Goal: Task Accomplishment & Management: Manage account settings

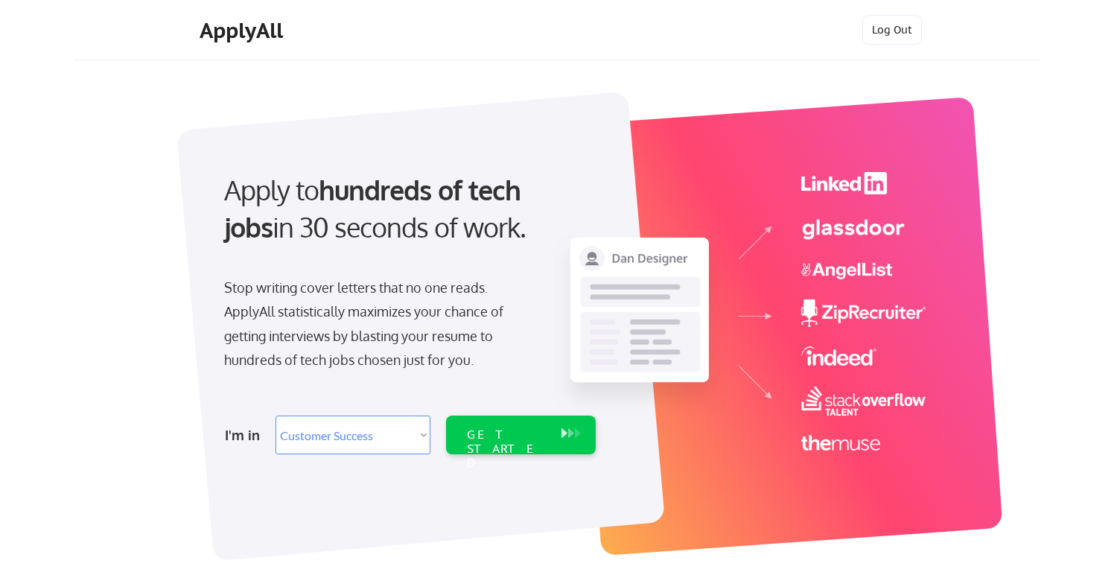
select select ""sales""
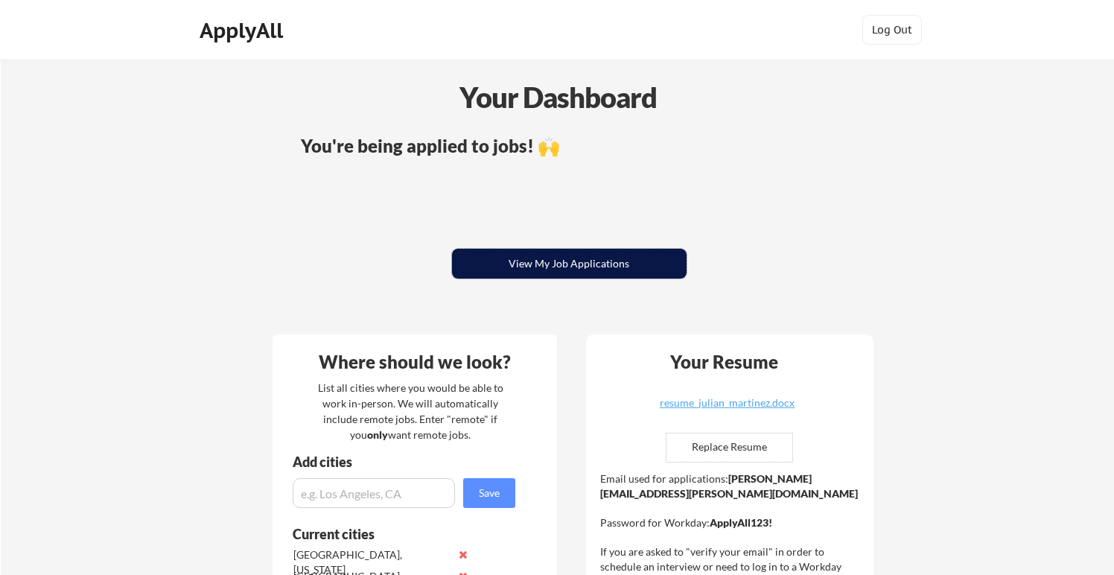
click at [593, 256] on button "View My Job Applications" at bounding box center [569, 264] width 234 height 30
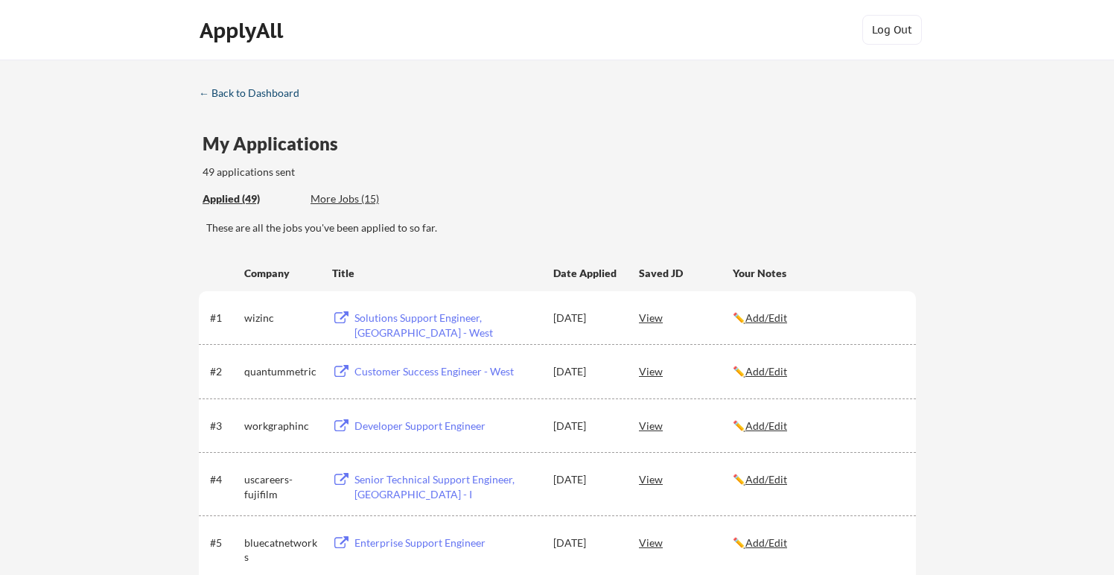
click at [298, 100] on link "← Back to Dashboard" at bounding box center [255, 94] width 112 height 15
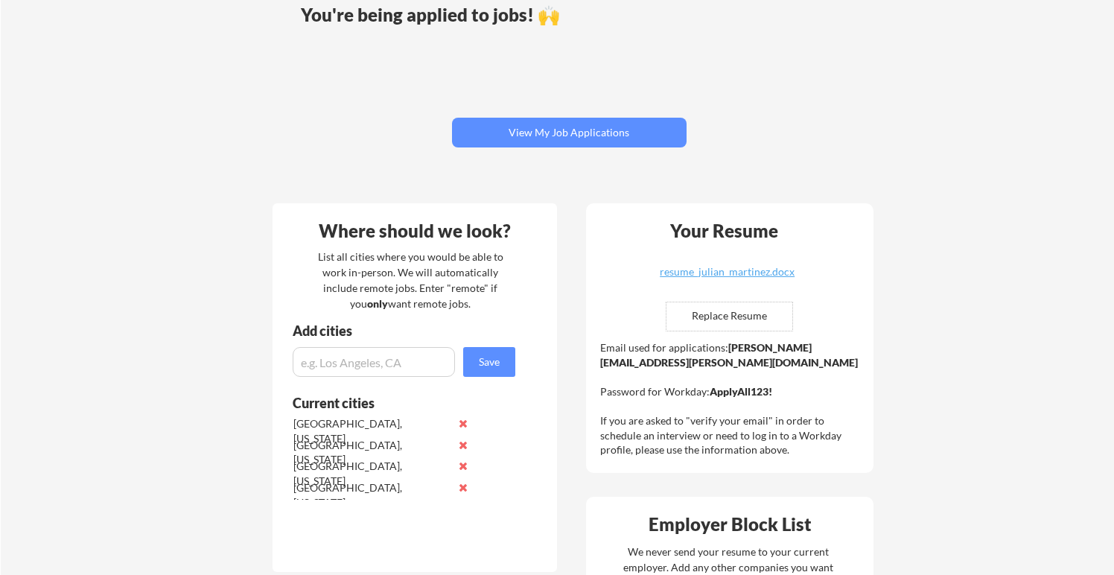
scroll to position [127, 0]
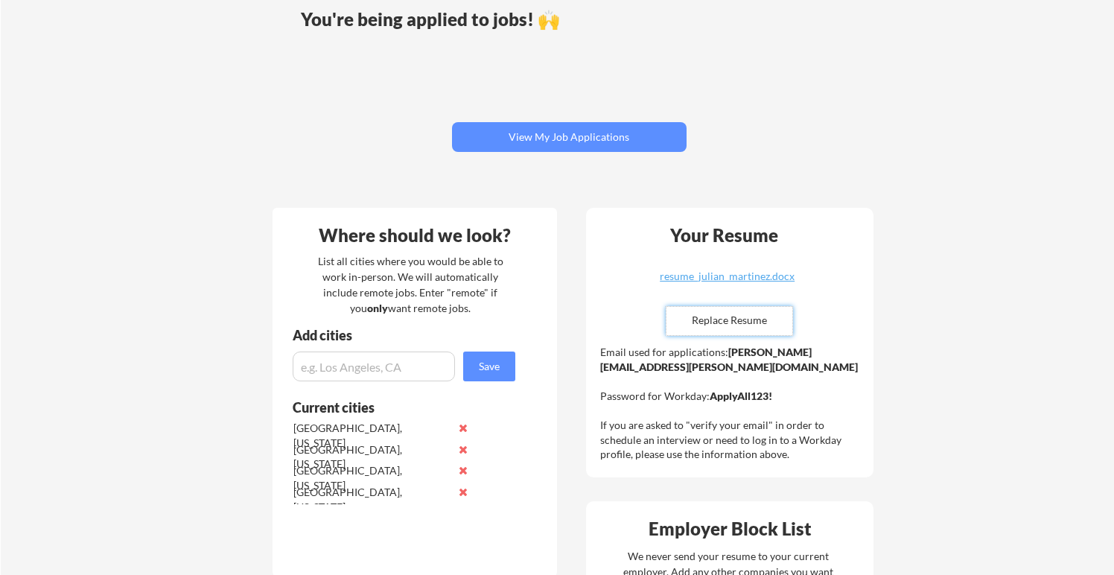
click at [732, 318] on input "file" at bounding box center [729, 321] width 126 height 28
click at [729, 275] on div "resume_julian_martinez.docx" at bounding box center [727, 276] width 177 height 10
click at [644, 220] on div "Your Resume resume_julian_martinez.docx Replace Resume ✅ Replaced! Email used f…" at bounding box center [729, 342] width 287 height 269
click at [687, 316] on input "file" at bounding box center [729, 321] width 126 height 28
type input "C:\fakepath\resume_julian_martinez.docx"
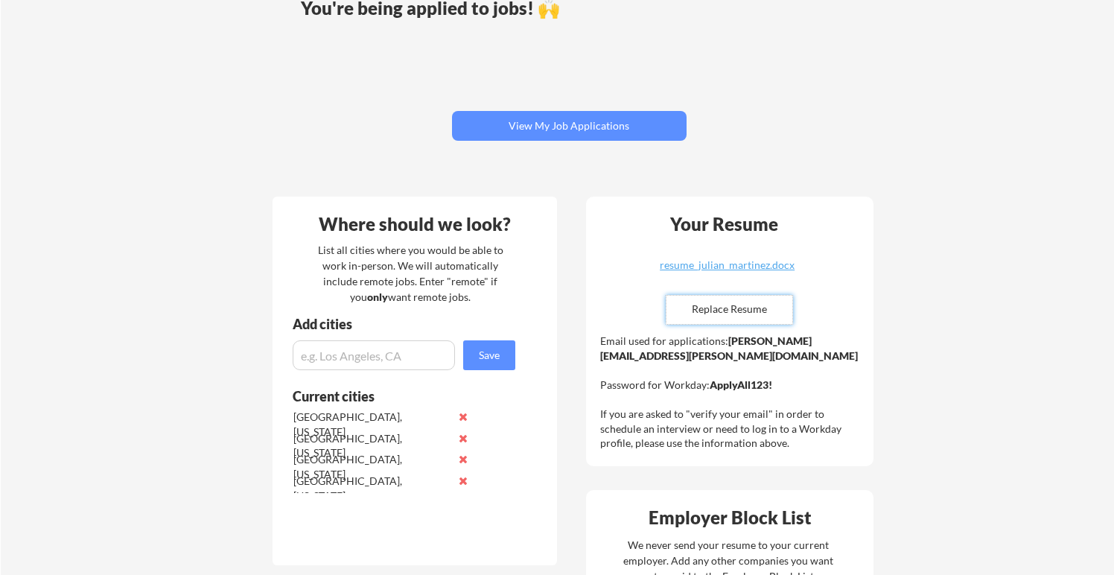
scroll to position [84, 0]
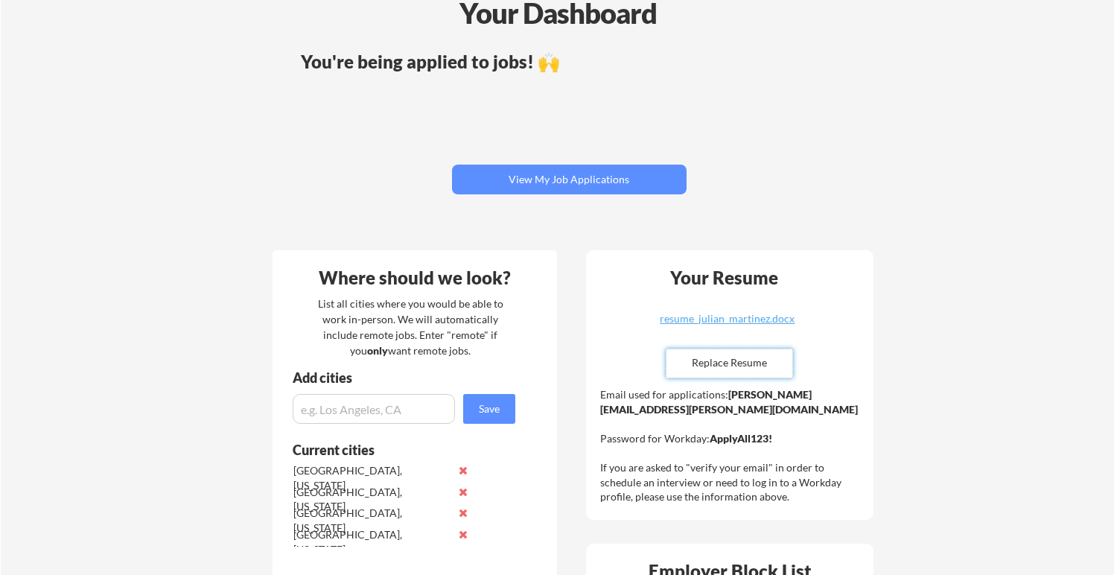
click at [709, 364] on input "file" at bounding box center [729, 363] width 126 height 28
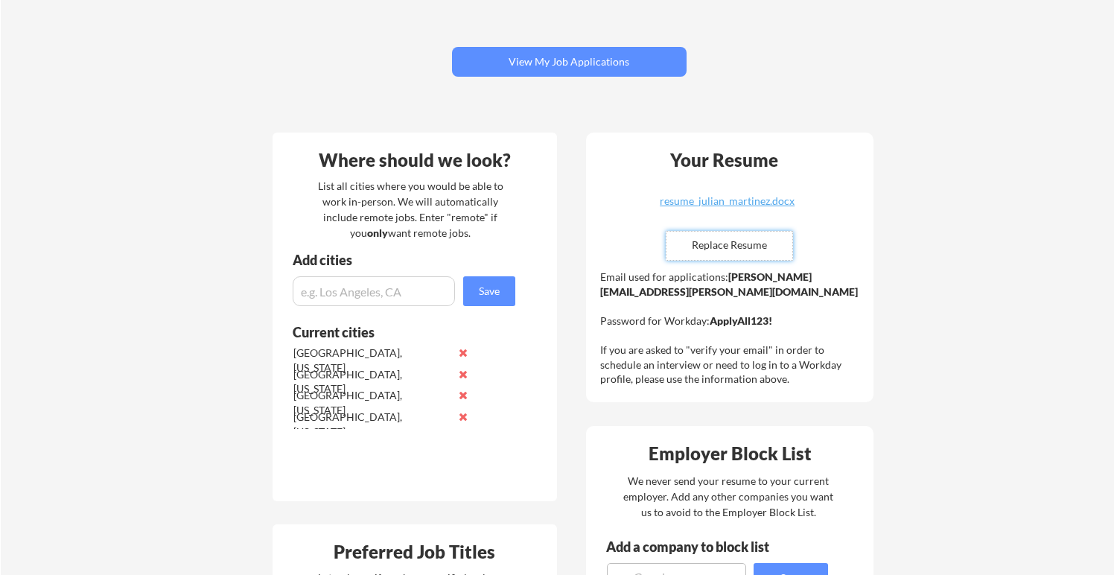
scroll to position [195, 0]
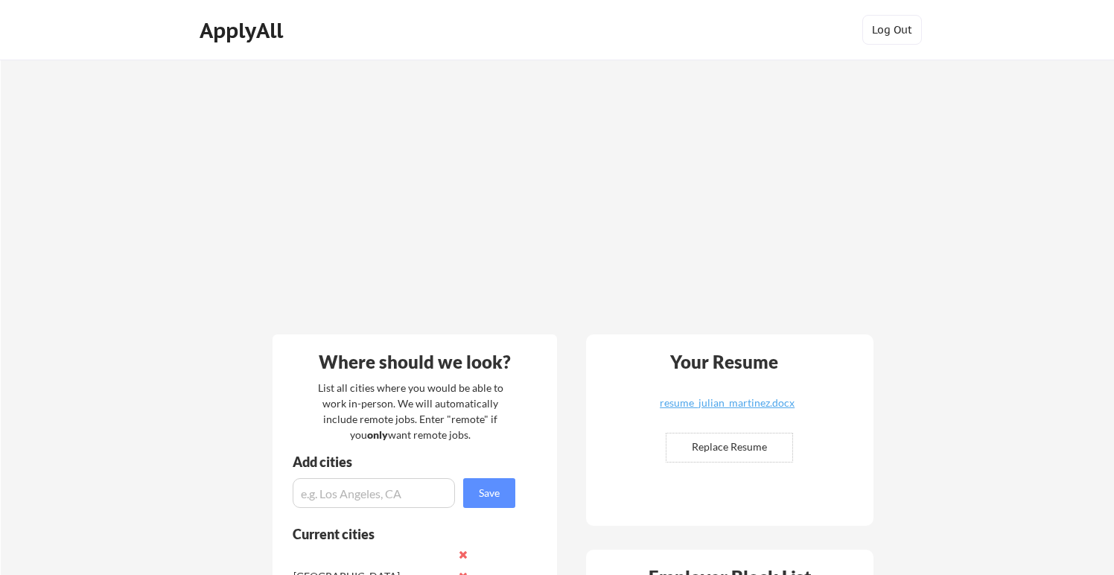
scroll to position [195, 0]
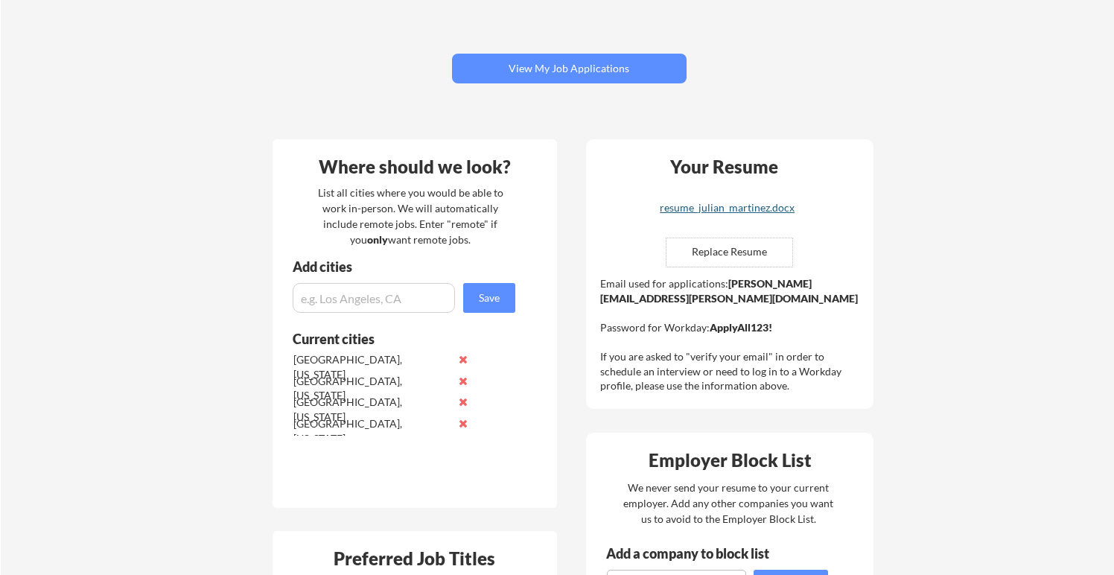
click at [681, 210] on div "resume_julian_martinez.docx" at bounding box center [727, 207] width 177 height 10
click at [711, 244] on input "file" at bounding box center [729, 252] width 126 height 28
type input "C:\fakepath\resume_julian_martinez.docx"
click at [730, 210] on div "resume_julian_martinez.docx" at bounding box center [727, 207] width 177 height 10
click at [747, 208] on div "resume_julian_martinez.docx" at bounding box center [727, 207] width 177 height 10
